Goal: Task Accomplishment & Management: Use online tool/utility

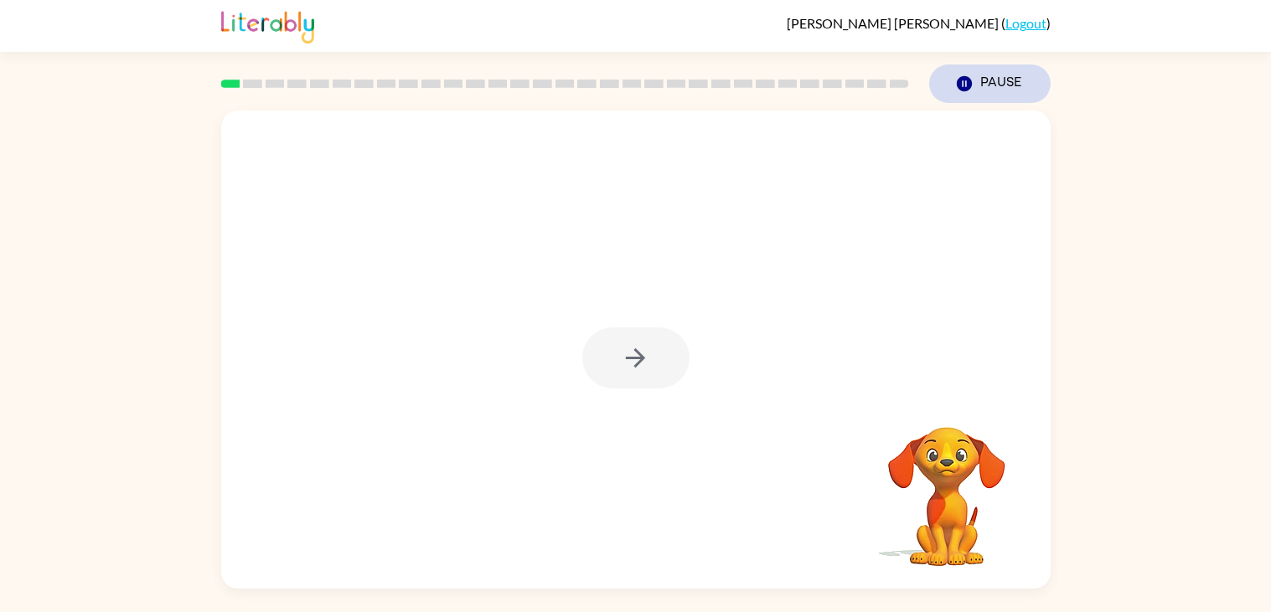
click at [951, 80] on button "Pause Pause" at bounding box center [989, 84] width 121 height 39
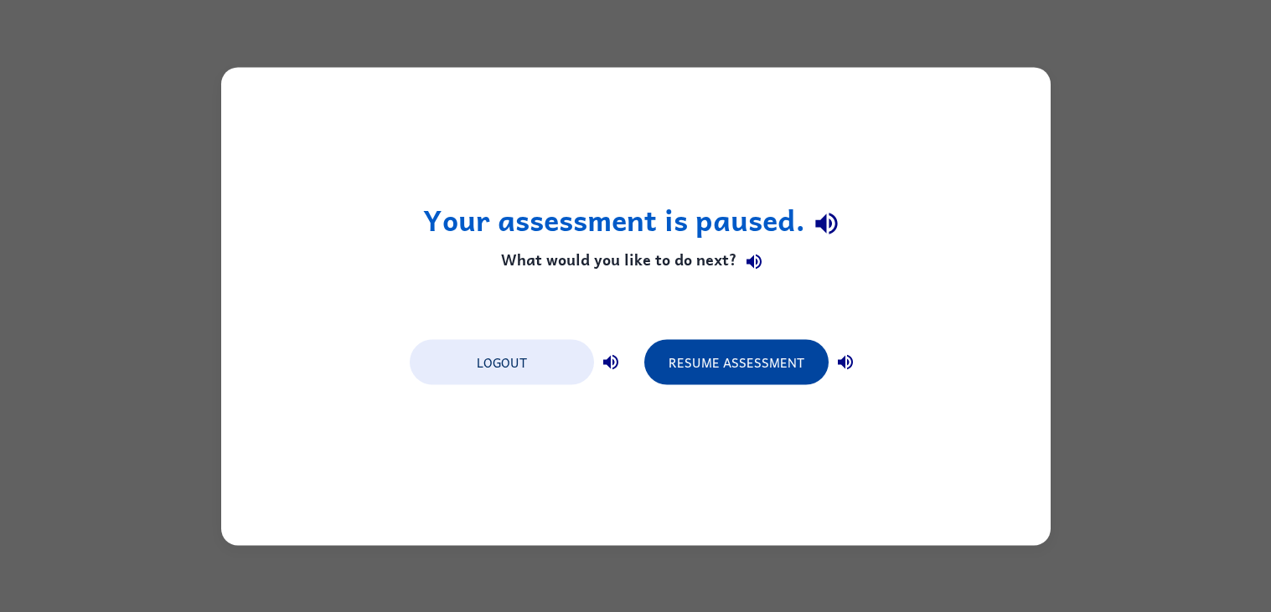
click at [785, 359] on button "Resume Assessment" at bounding box center [736, 361] width 184 height 45
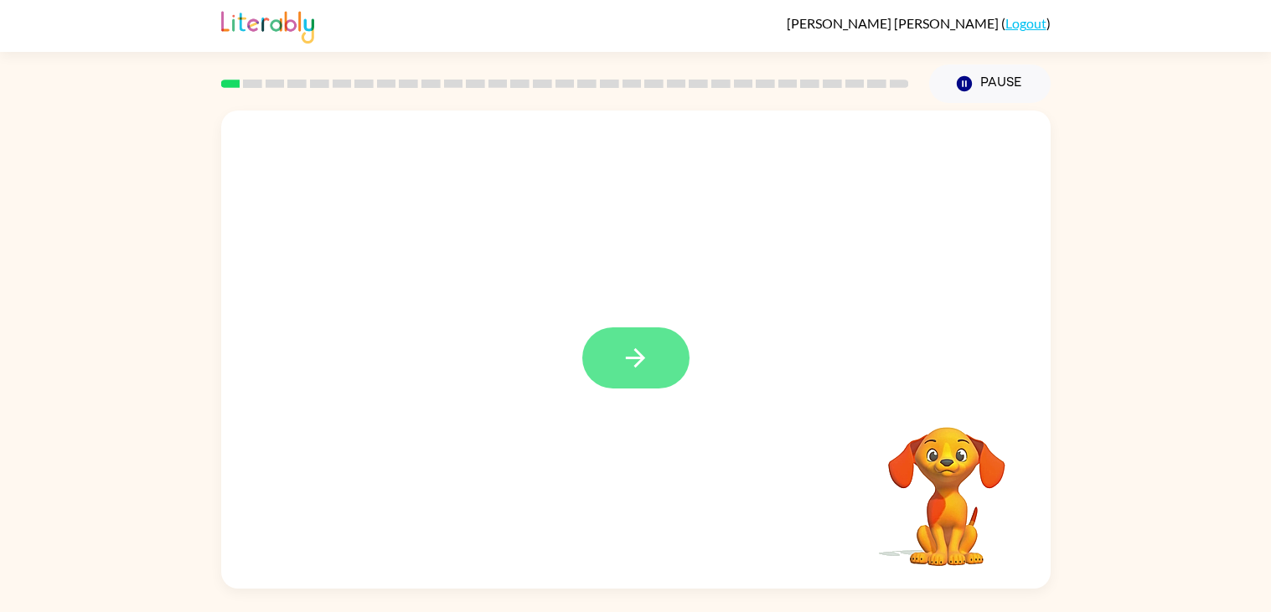
click at [685, 364] on button "button" at bounding box center [635, 358] width 107 height 61
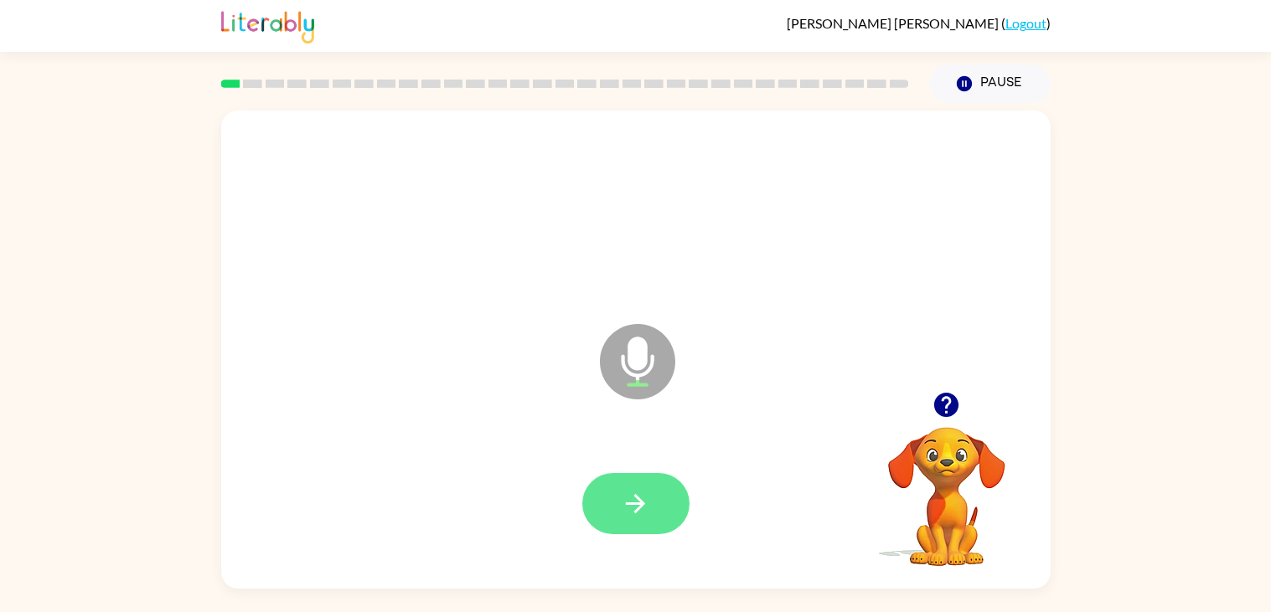
click at [627, 497] on icon "button" at bounding box center [635, 503] width 29 height 29
click at [653, 509] on button "button" at bounding box center [635, 503] width 107 height 61
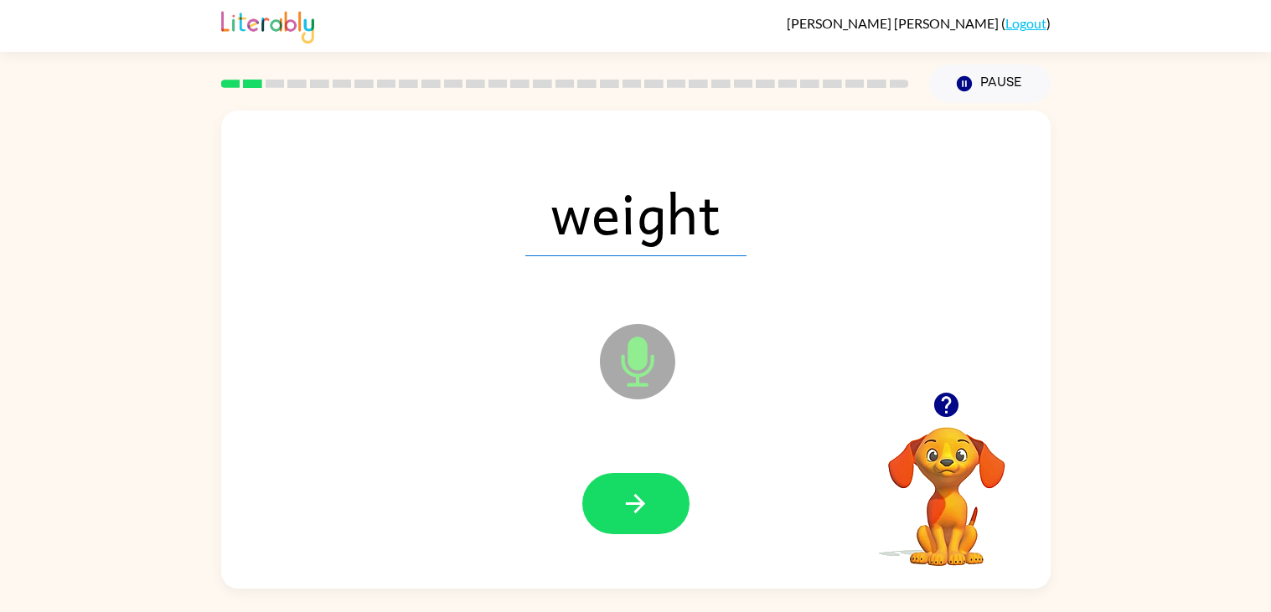
click at [653, 509] on button "button" at bounding box center [635, 503] width 107 height 61
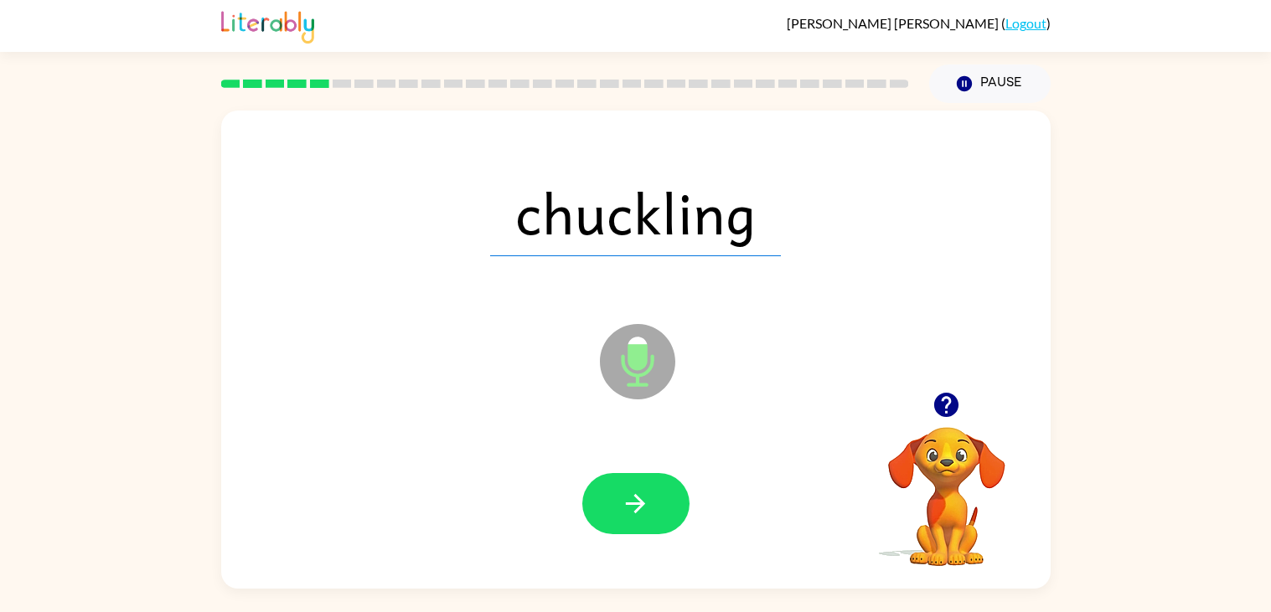
click at [653, 509] on button "button" at bounding box center [635, 503] width 107 height 61
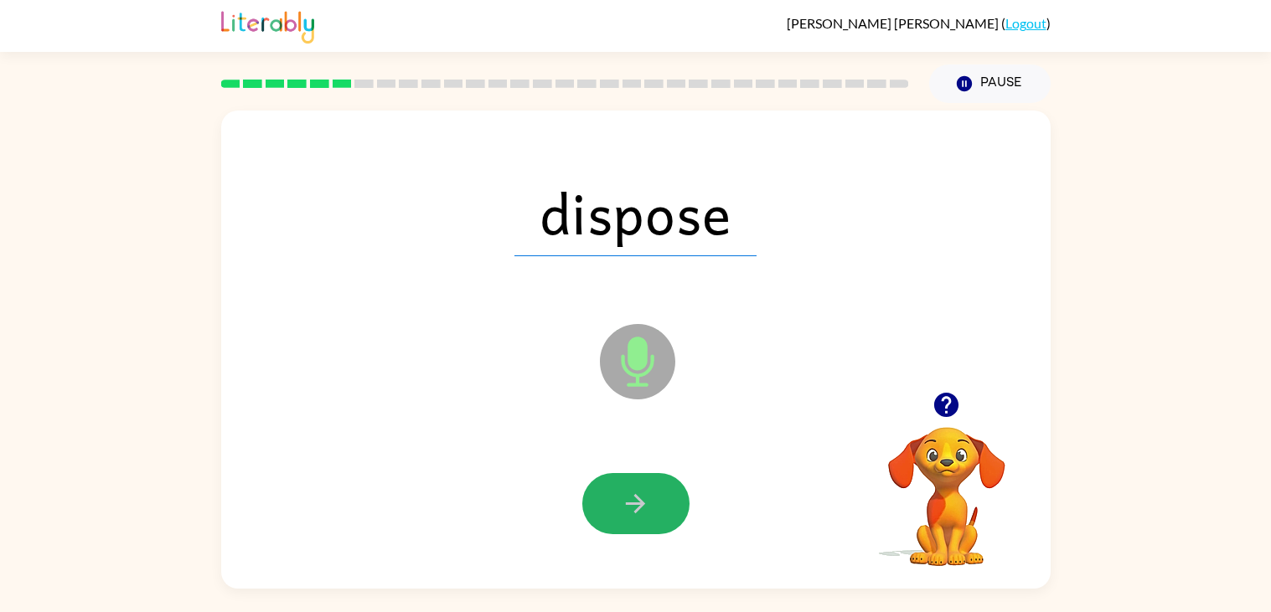
click at [653, 509] on button "button" at bounding box center [635, 503] width 107 height 61
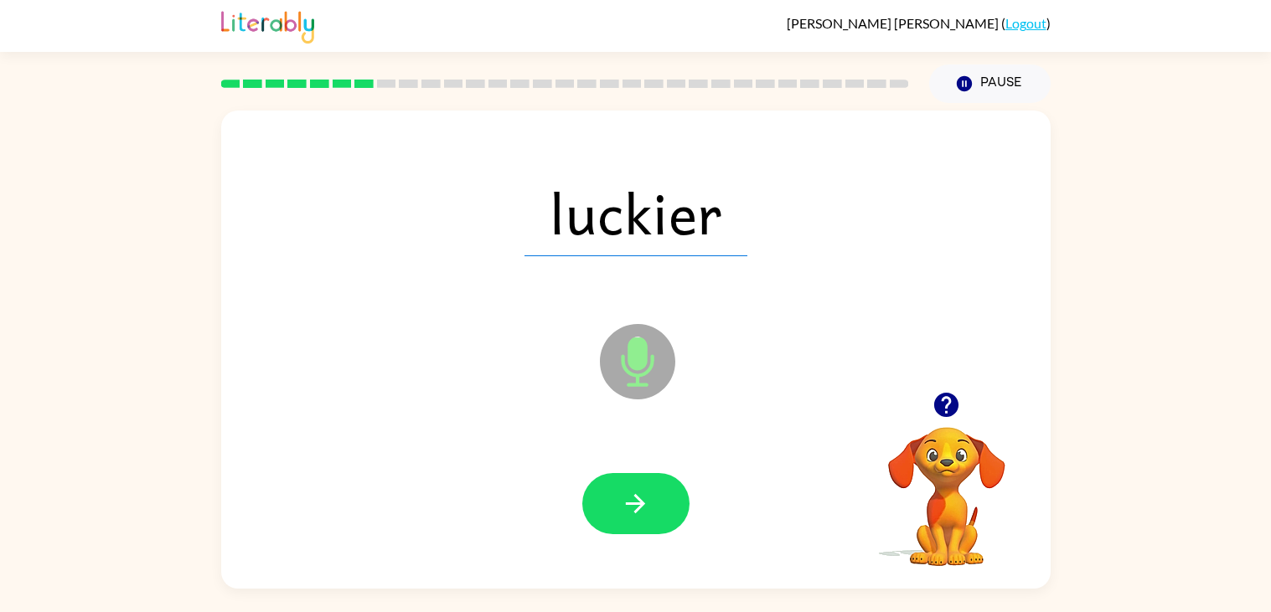
click at [653, 509] on button "button" at bounding box center [635, 503] width 107 height 61
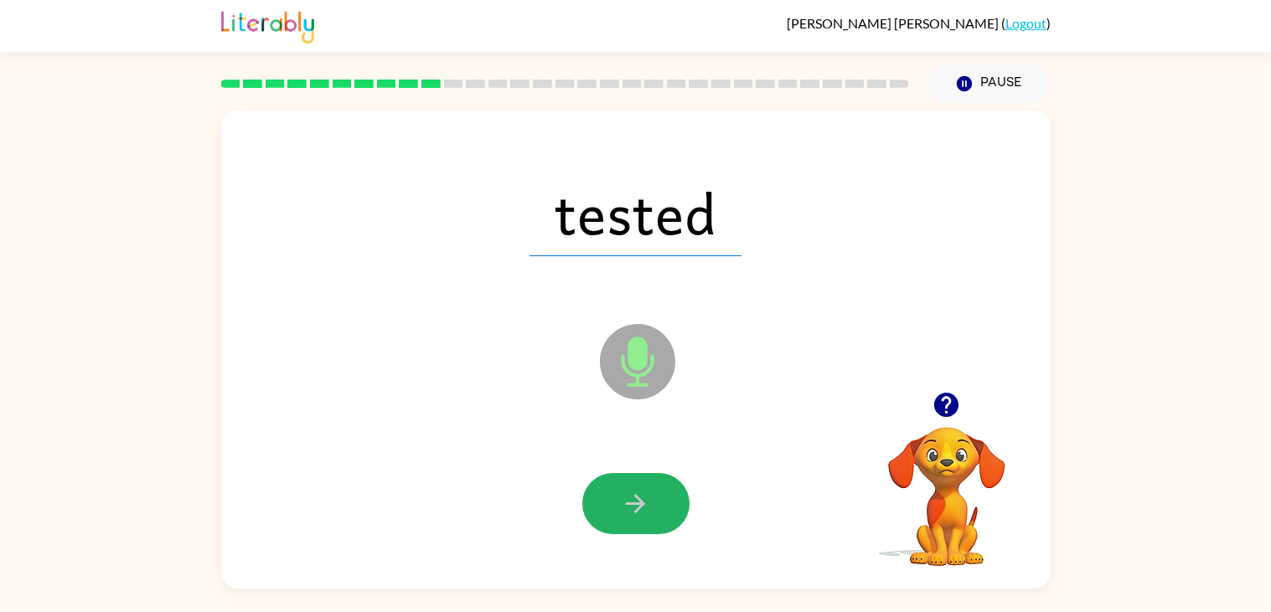
click at [653, 509] on button "button" at bounding box center [635, 503] width 107 height 61
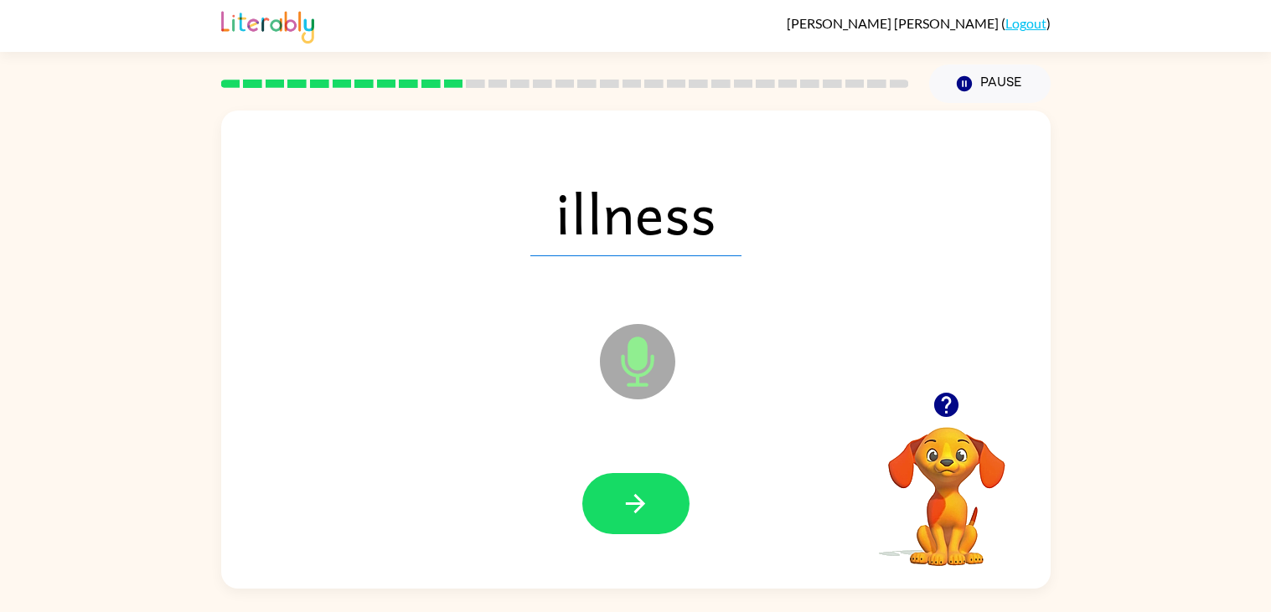
click at [653, 509] on button "button" at bounding box center [635, 503] width 107 height 61
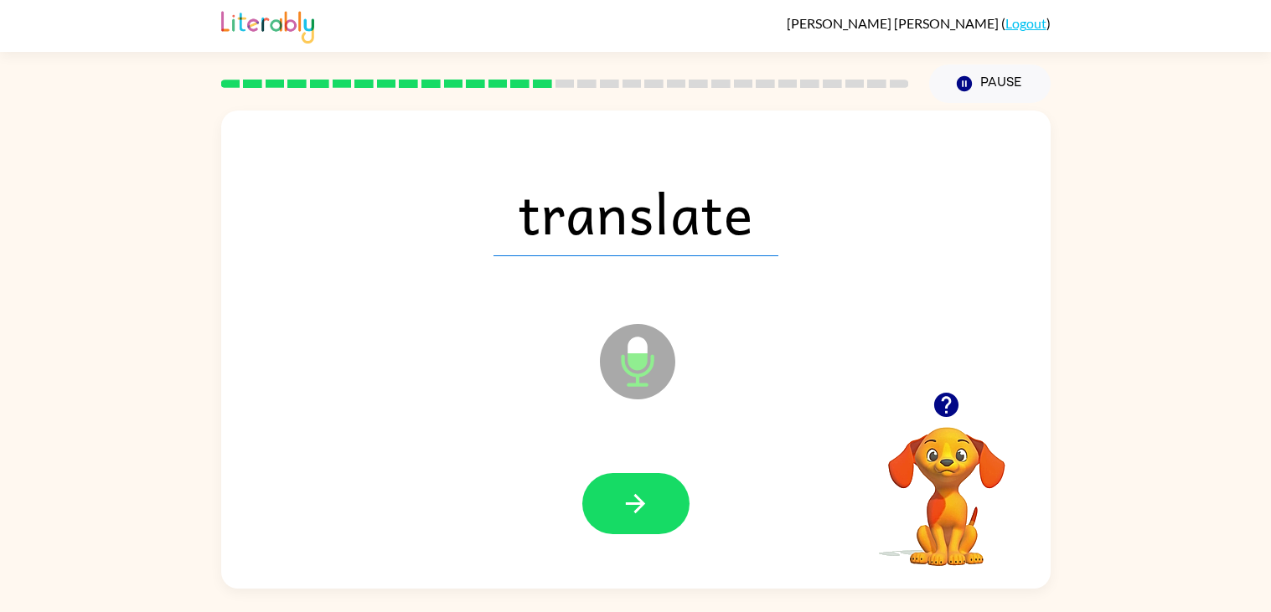
click at [653, 509] on button "button" at bounding box center [635, 503] width 107 height 61
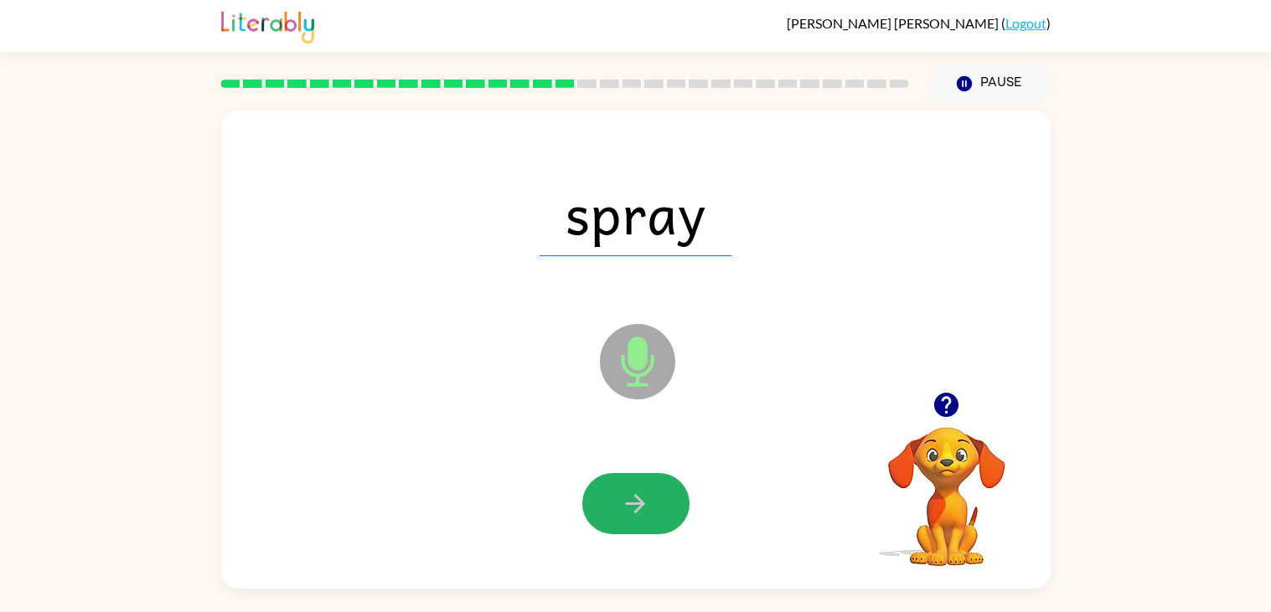
click at [653, 509] on button "button" at bounding box center [635, 503] width 107 height 61
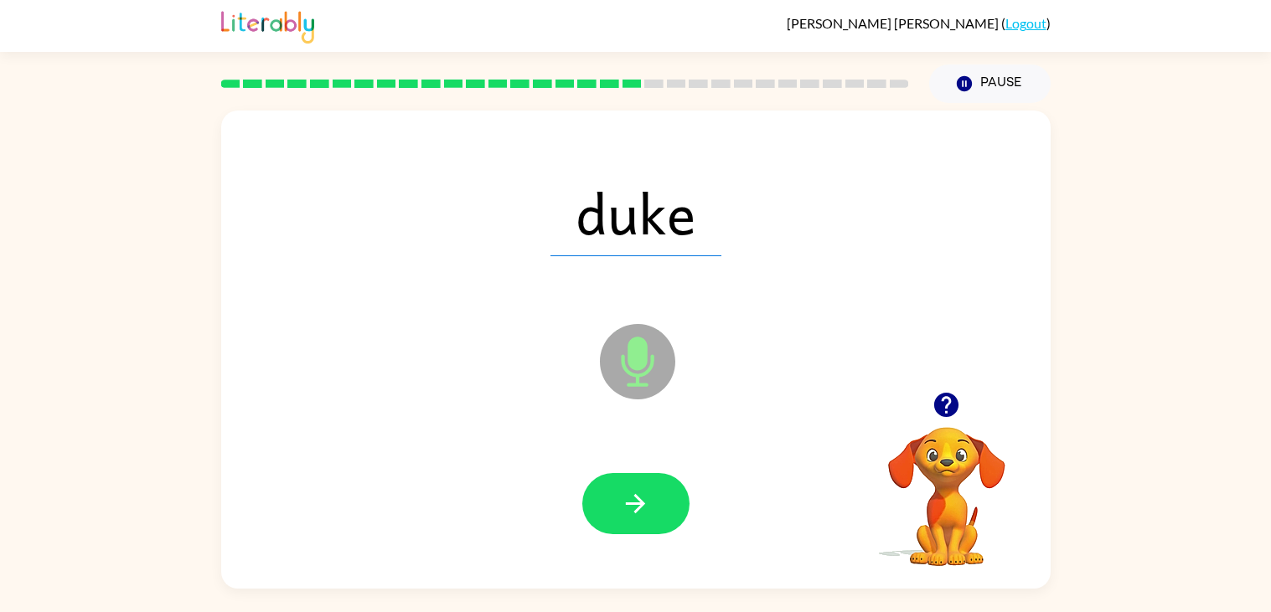
click at [653, 509] on button "button" at bounding box center [635, 503] width 107 height 61
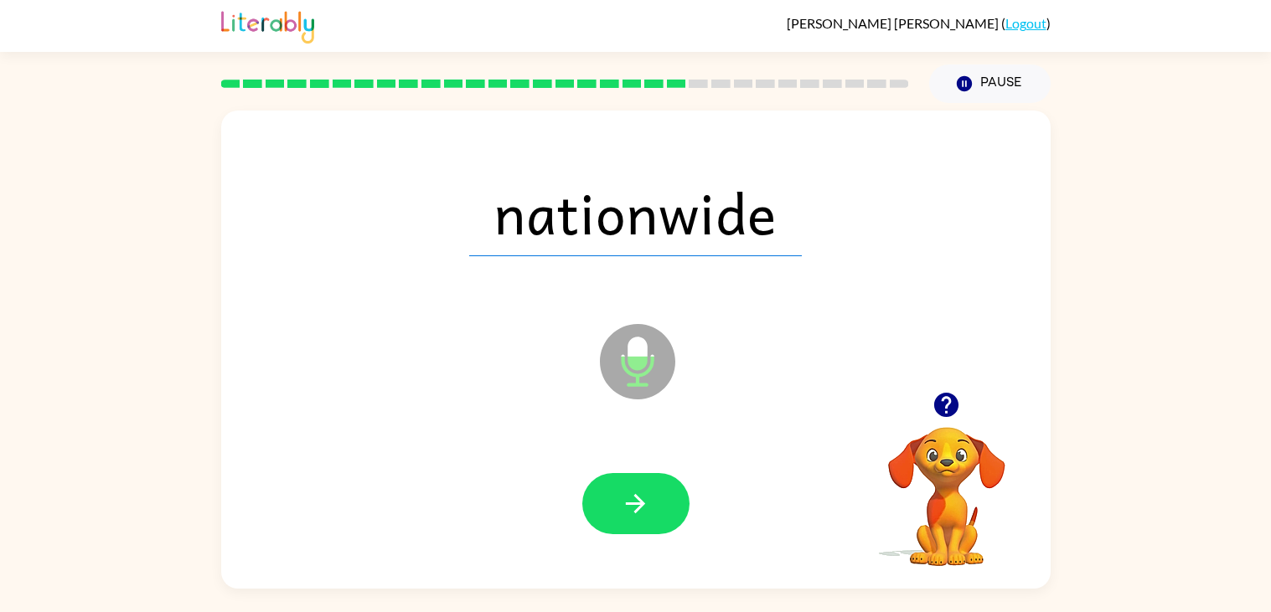
click at [653, 509] on button "button" at bounding box center [635, 503] width 107 height 61
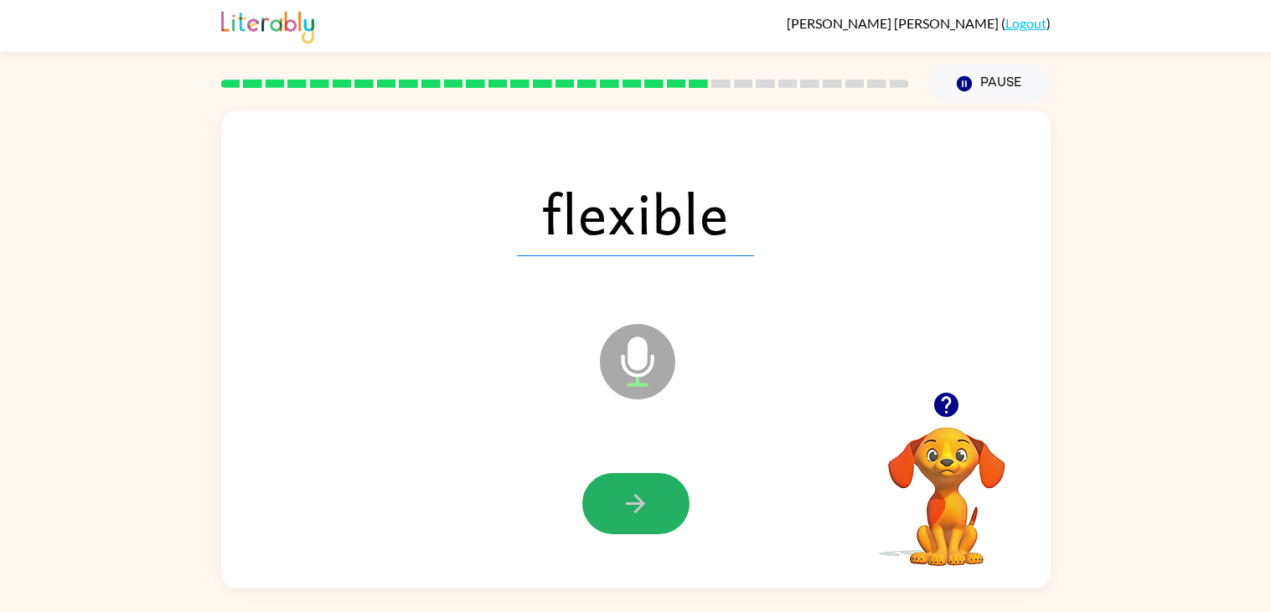
click at [653, 509] on button "button" at bounding box center [635, 503] width 107 height 61
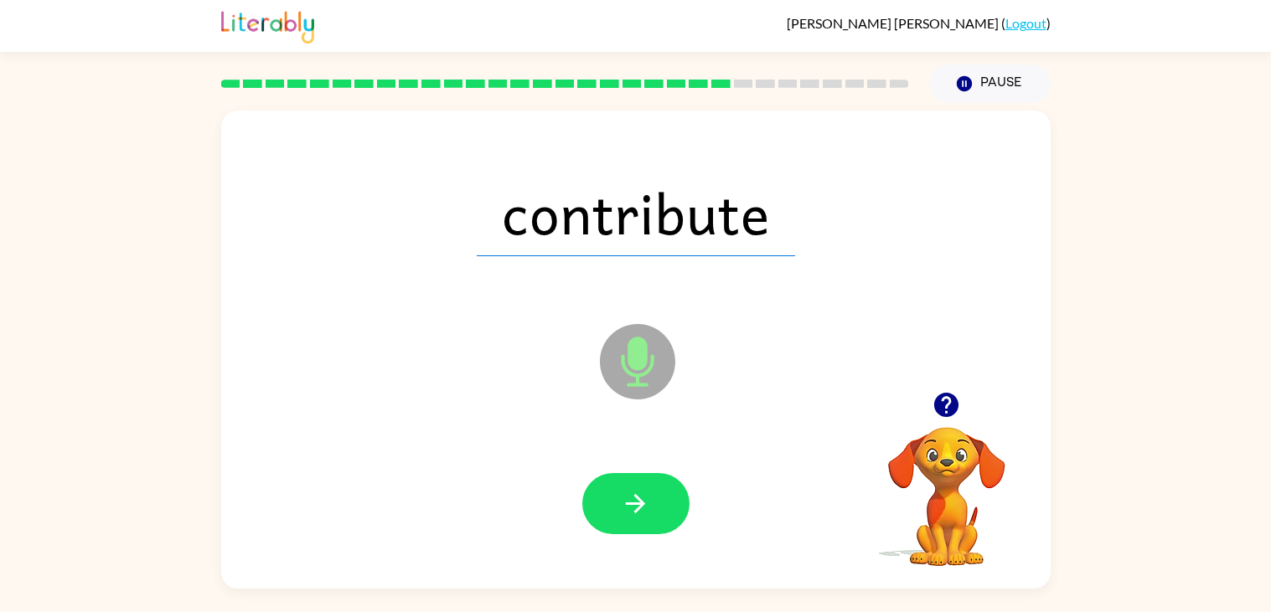
click at [653, 509] on button "button" at bounding box center [635, 503] width 107 height 61
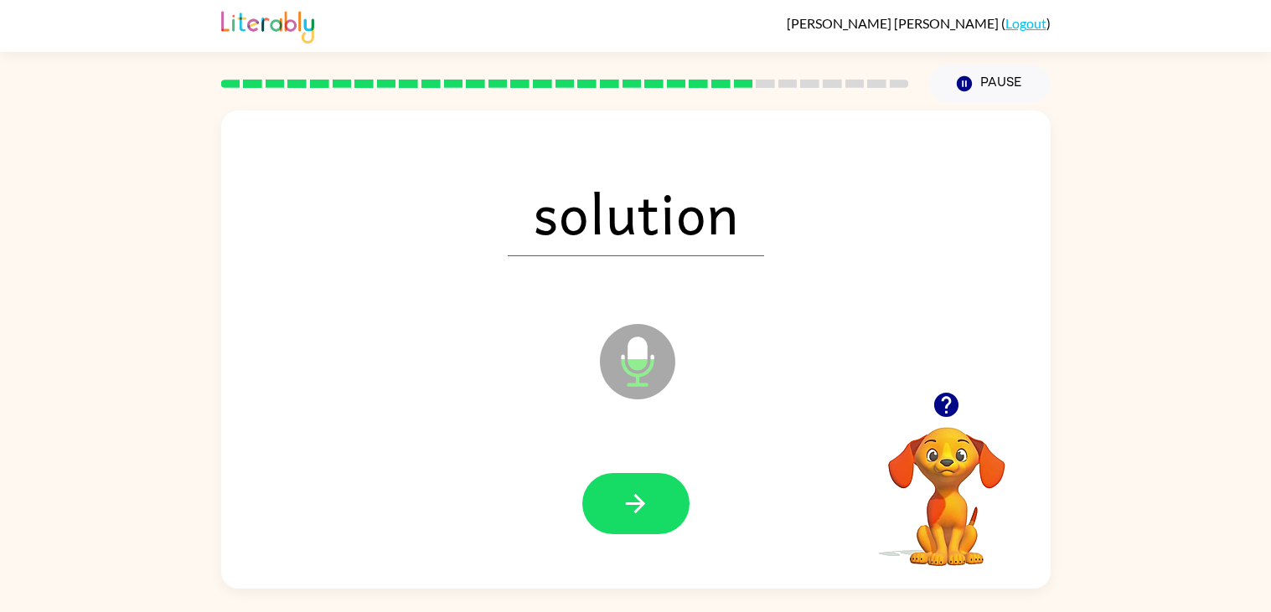
click at [653, 509] on button "button" at bounding box center [635, 503] width 107 height 61
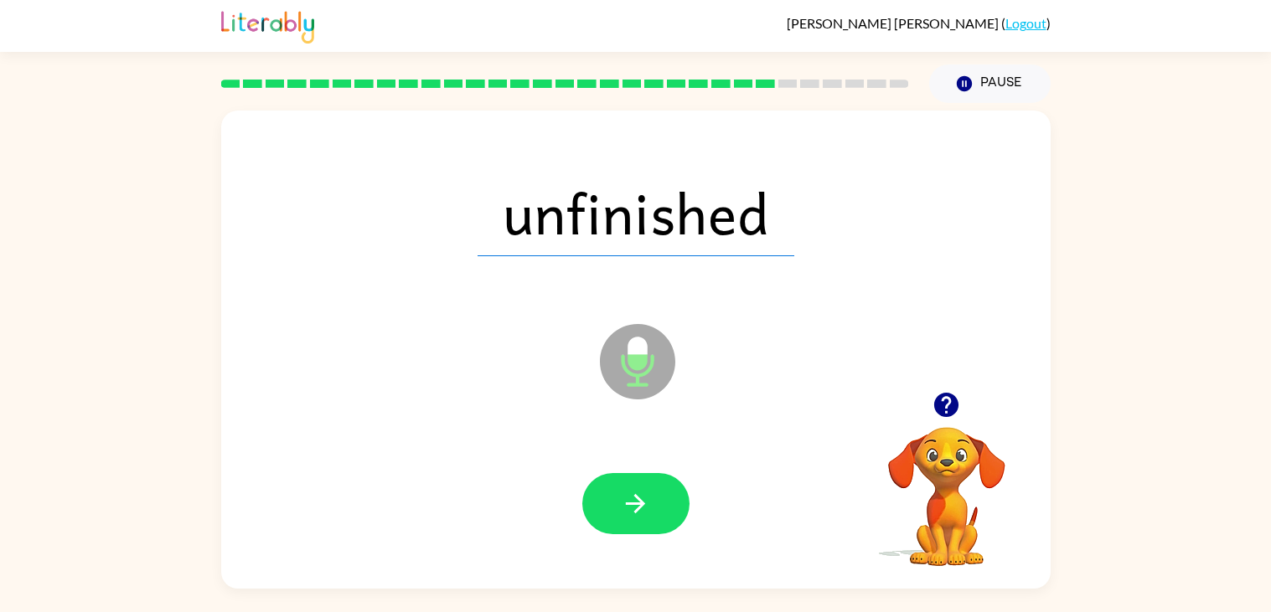
click at [653, 509] on button "button" at bounding box center [635, 503] width 107 height 61
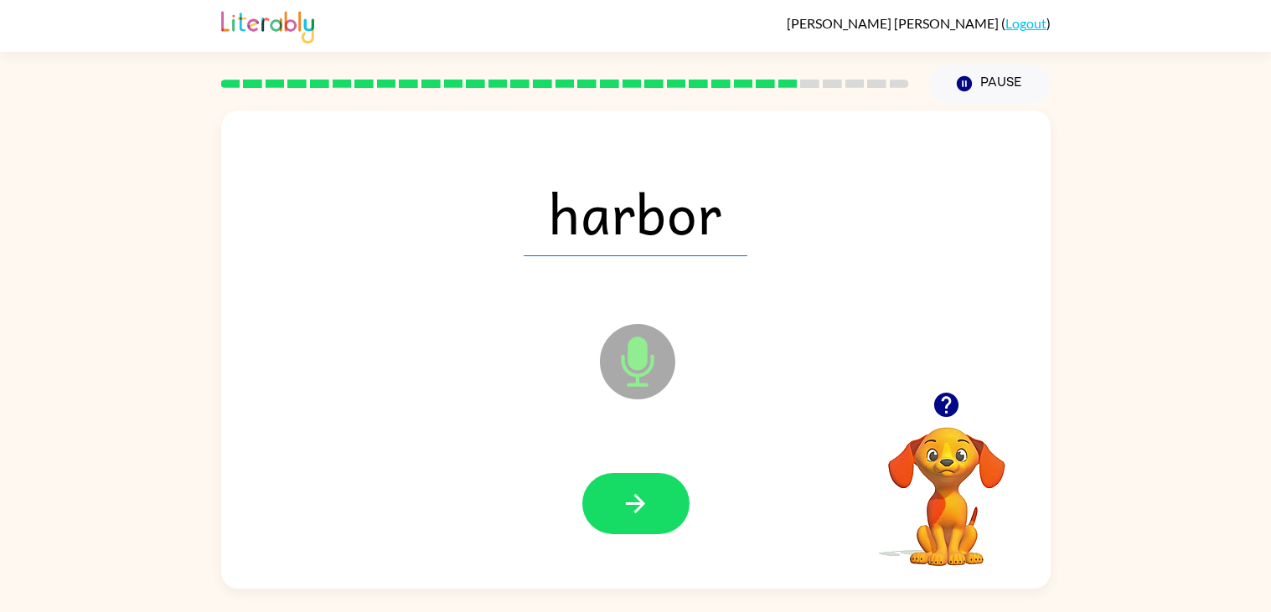
click at [653, 509] on button "button" at bounding box center [635, 503] width 107 height 61
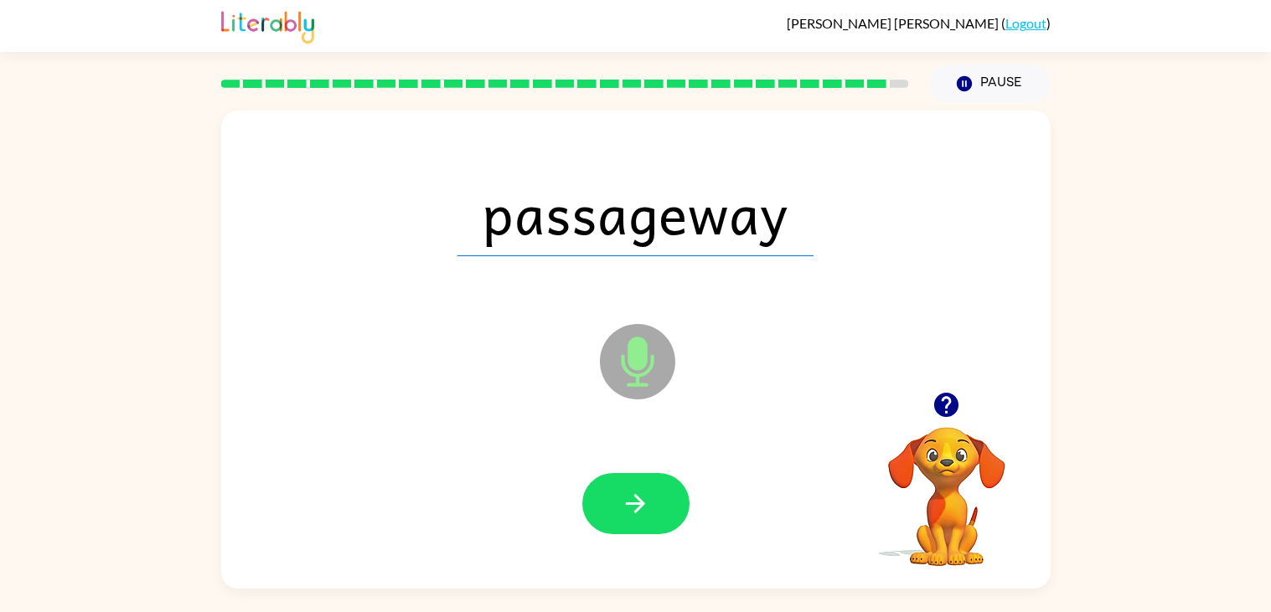
click at [653, 509] on button "button" at bounding box center [635, 503] width 107 height 61
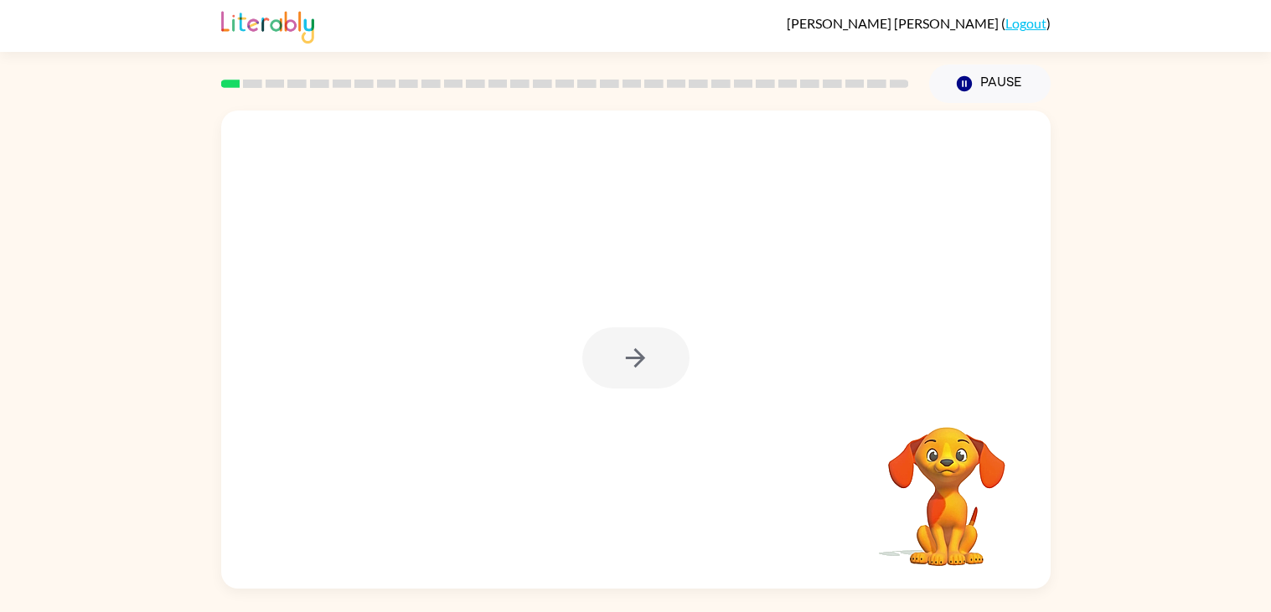
click at [668, 328] on div at bounding box center [635, 358] width 107 height 61
click at [660, 338] on div at bounding box center [635, 358] width 107 height 61
click at [660, 335] on button "button" at bounding box center [635, 358] width 107 height 61
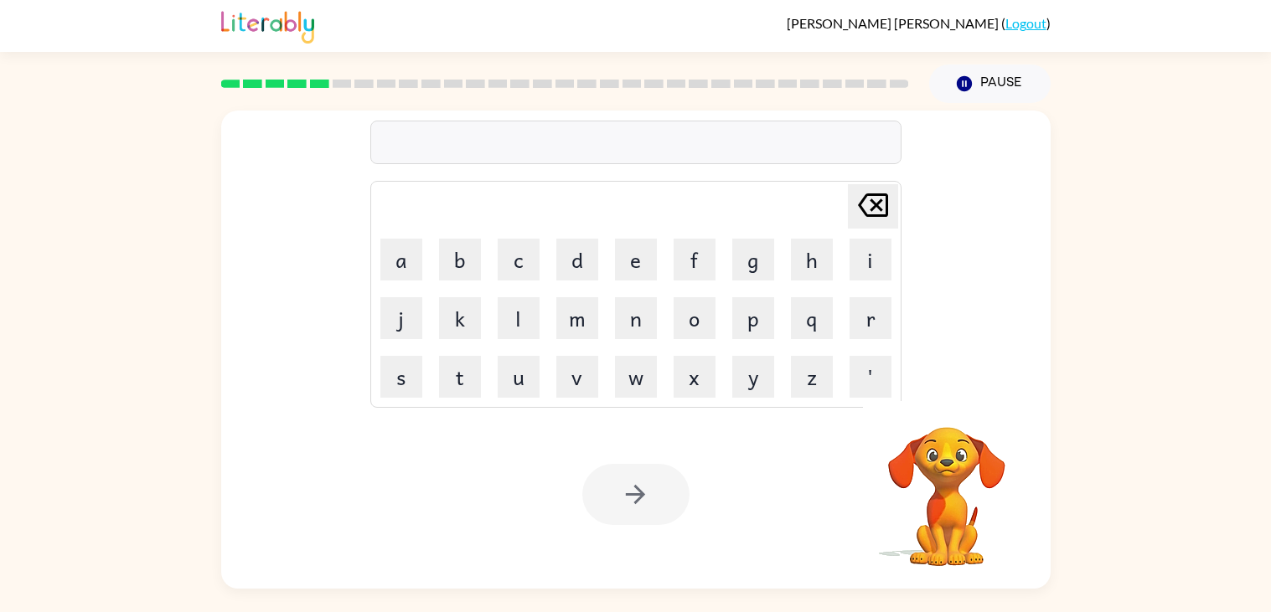
click at [316, 82] on rect at bounding box center [319, 84] width 19 height 8
click at [960, 530] on video "Your browser must support playing .mp4 files to use Literably. Please try using…" at bounding box center [947, 485] width 168 height 168
click at [983, 65] on button "Pause Pause" at bounding box center [989, 84] width 121 height 39
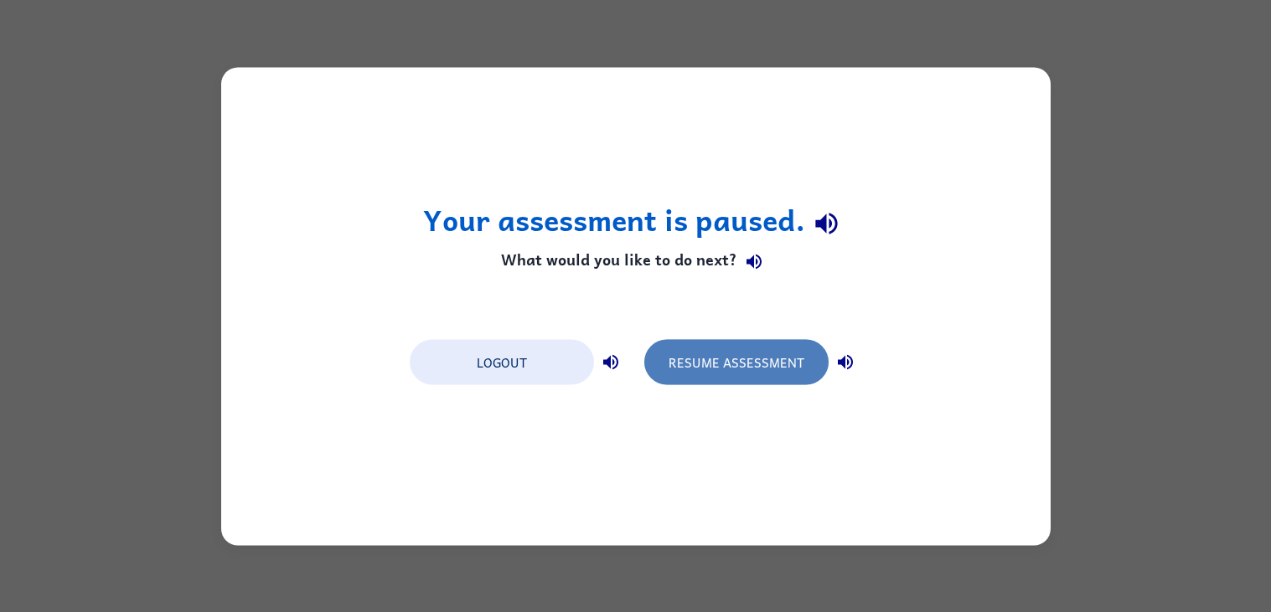
click at [791, 375] on button "Resume Assessment" at bounding box center [736, 361] width 184 height 45
